Goal: Transaction & Acquisition: Purchase product/service

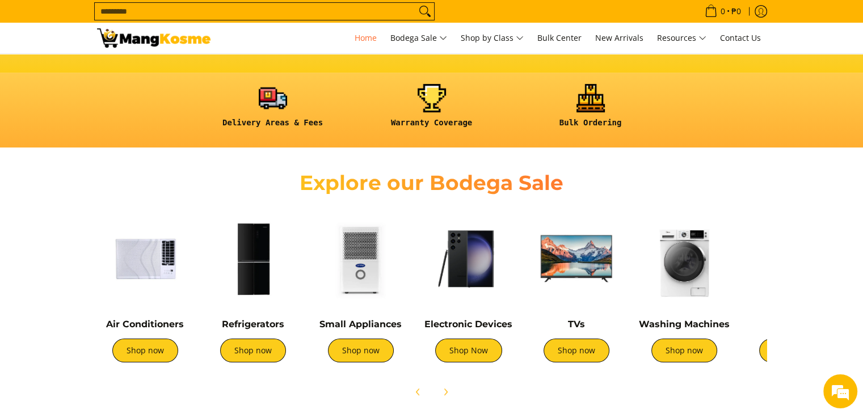
scroll to position [340, 0]
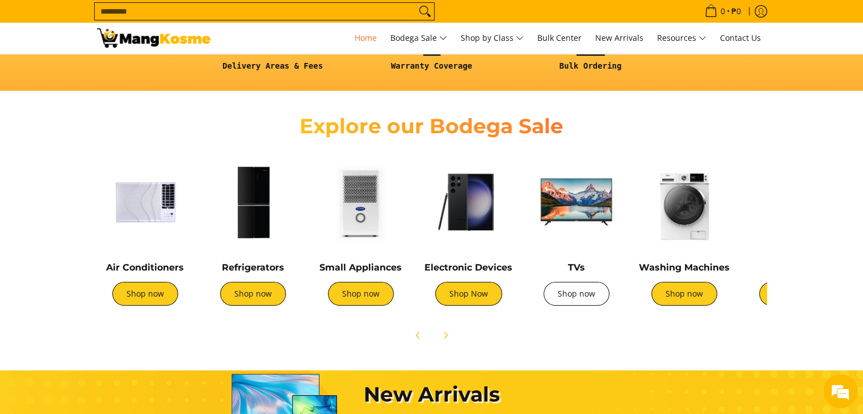
click at [576, 293] on link "Shop now" at bounding box center [576, 294] width 66 height 24
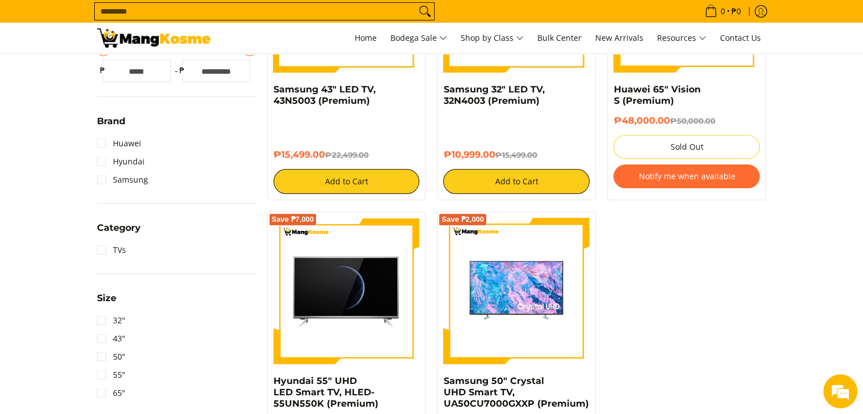
scroll to position [284, 0]
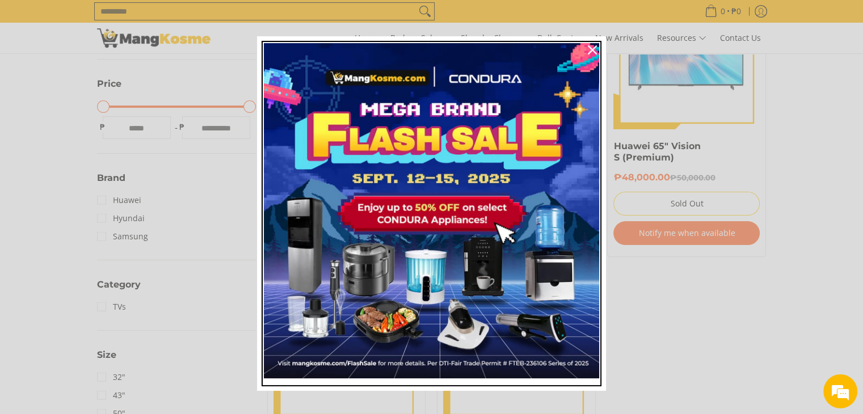
click at [436, 213] on img "Marketing offer form" at bounding box center [431, 210] width 335 height 335
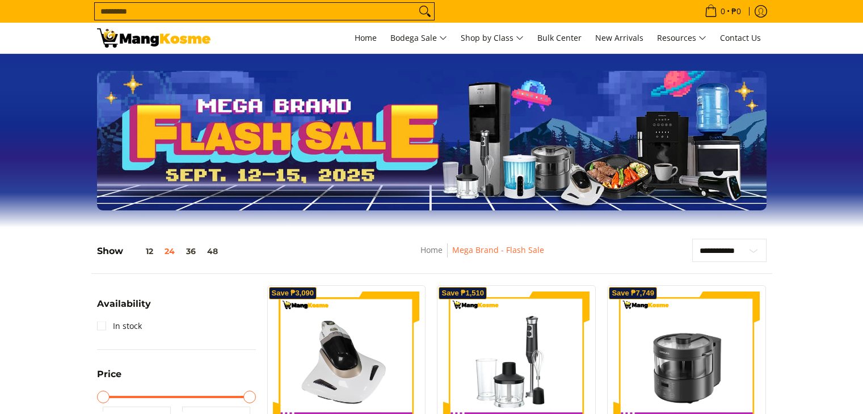
scroll to position [113, 0]
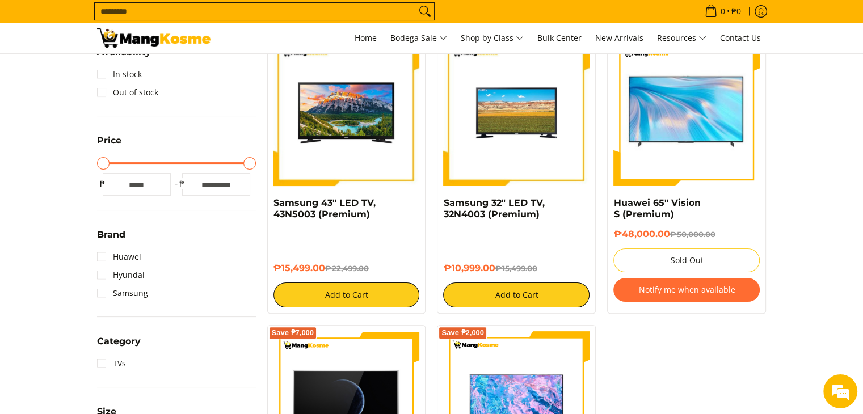
scroll to position [170, 0]
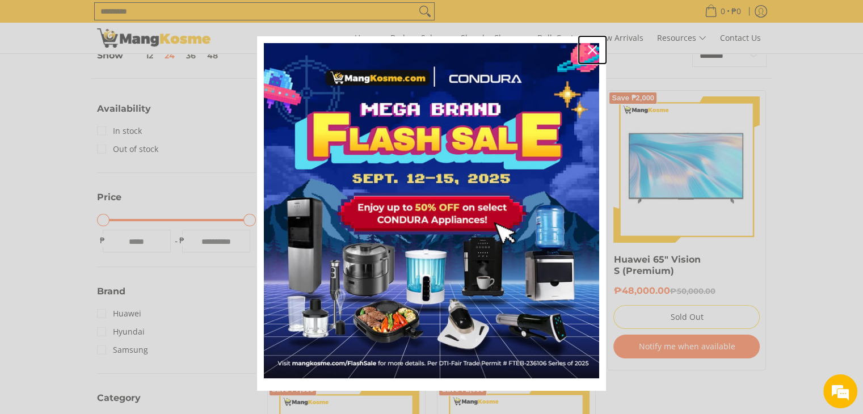
click at [583, 49] on div "Close" at bounding box center [592, 50] width 18 height 18
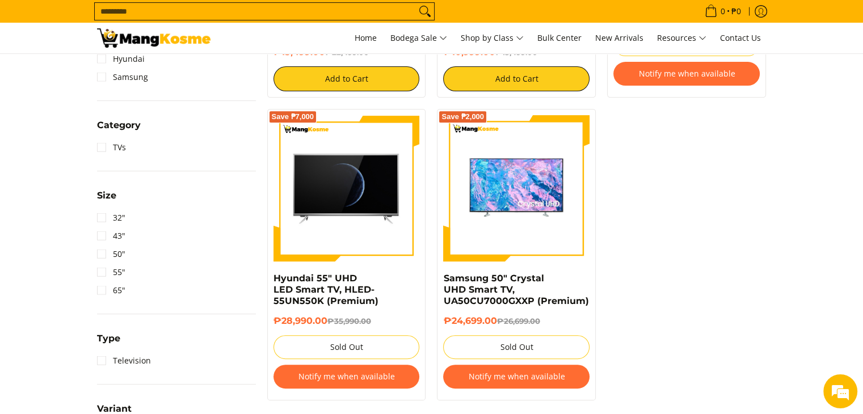
scroll to position [454, 0]
